Goal: Task Accomplishment & Management: Use online tool/utility

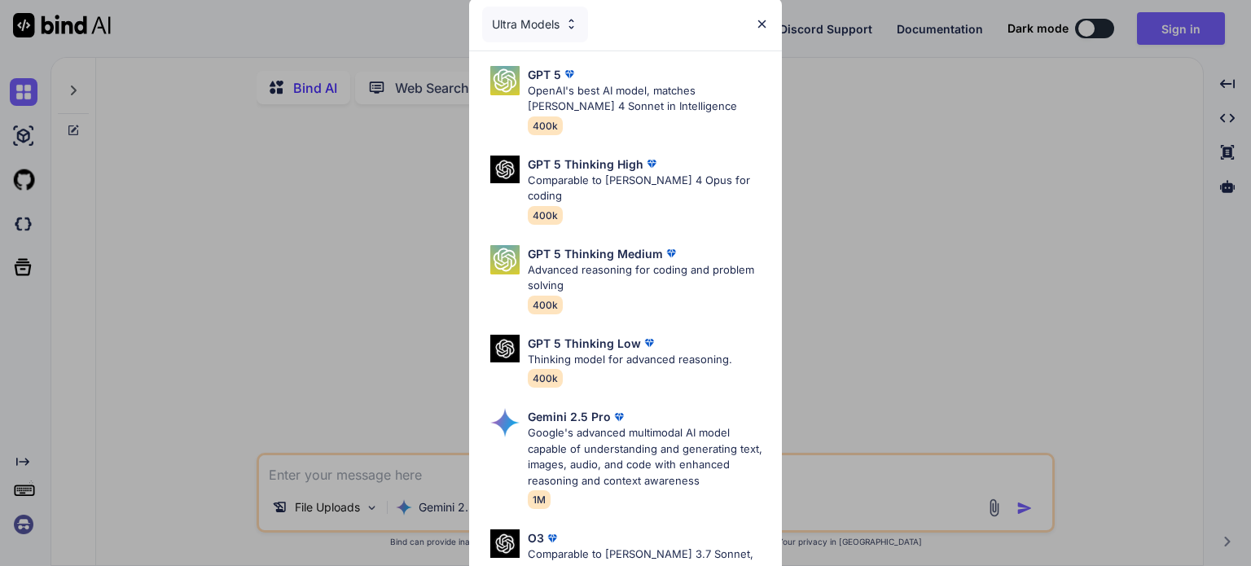
type textarea "x"
click at [766, 26] on img at bounding box center [762, 24] width 14 height 14
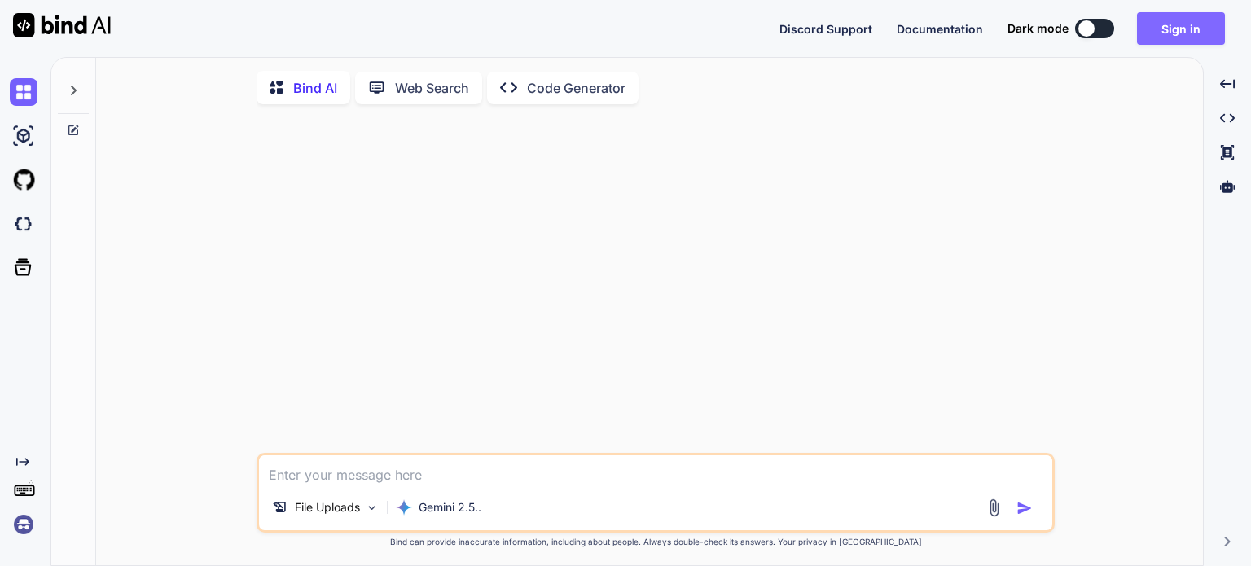
click at [1189, 38] on button "Sign in" at bounding box center [1181, 28] width 88 height 33
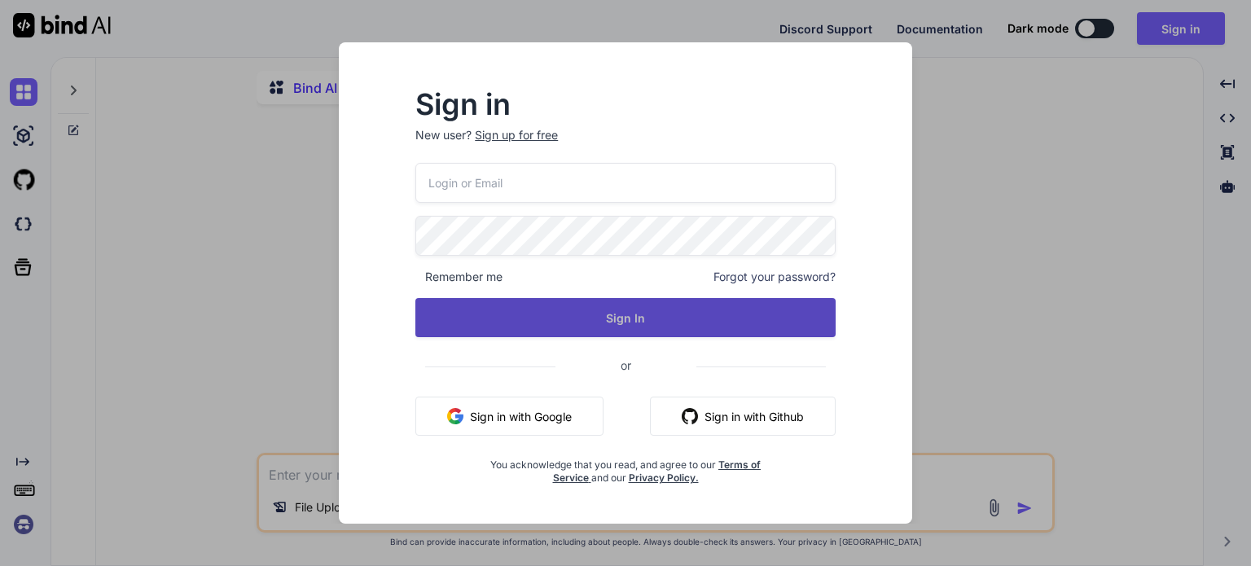
type input "[EMAIL_ADDRESS][DOMAIN_NAME]"
click at [663, 321] on button "Sign In" at bounding box center [626, 317] width 420 height 39
click at [598, 315] on button "Sign In" at bounding box center [626, 317] width 420 height 39
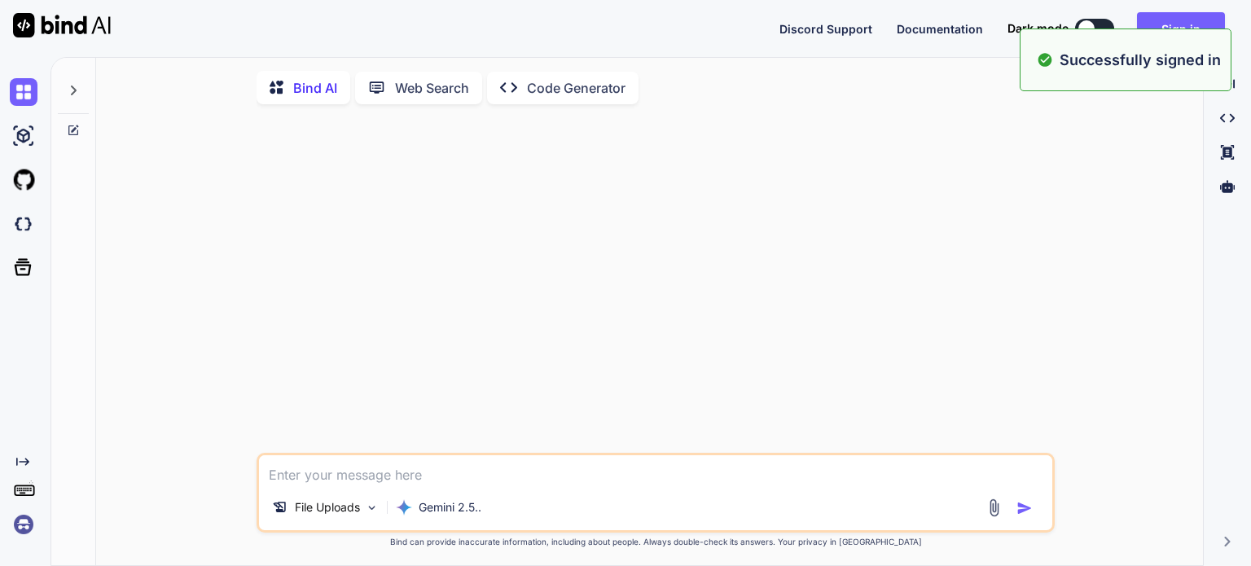
type textarea "x"
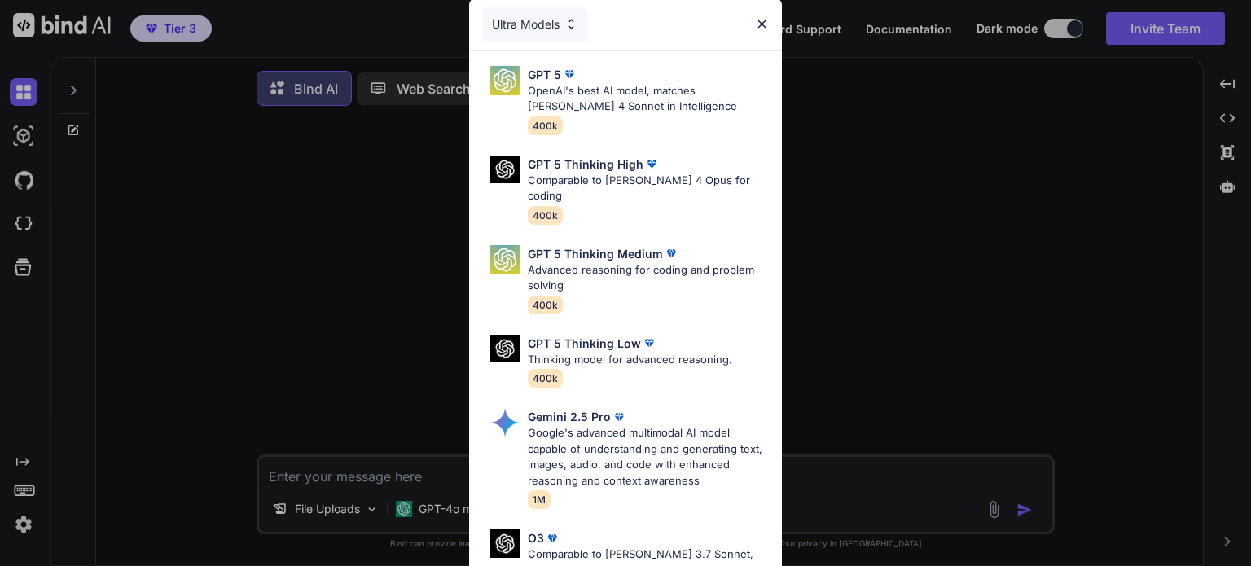
click at [756, 27] on img at bounding box center [762, 24] width 14 height 14
